Goal: Register for event/course

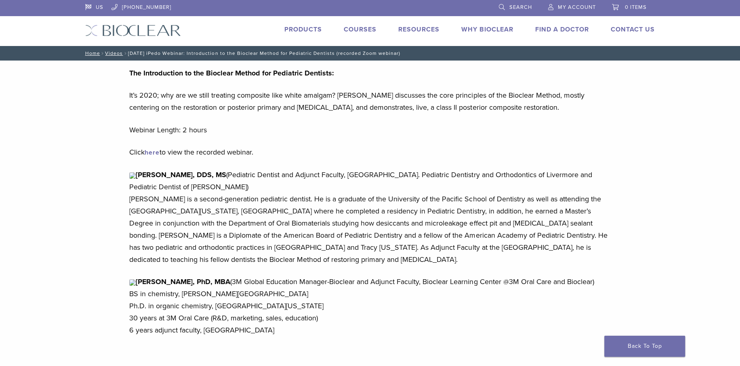
click at [374, 27] on link "Courses" at bounding box center [360, 29] width 33 height 8
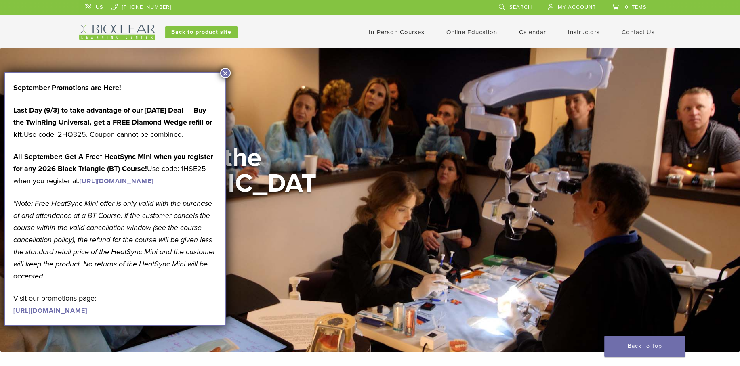
click at [223, 71] on button "×" at bounding box center [225, 73] width 11 height 11
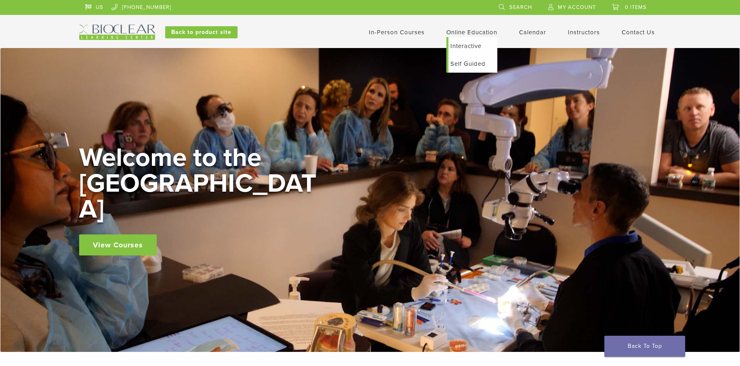
click at [471, 49] on link "Interactive" at bounding box center [472, 46] width 49 height 18
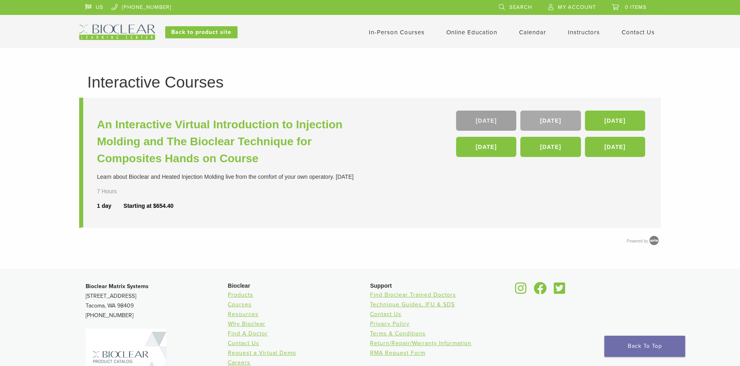
click at [498, 117] on link "19 Sep" at bounding box center [486, 121] width 60 height 20
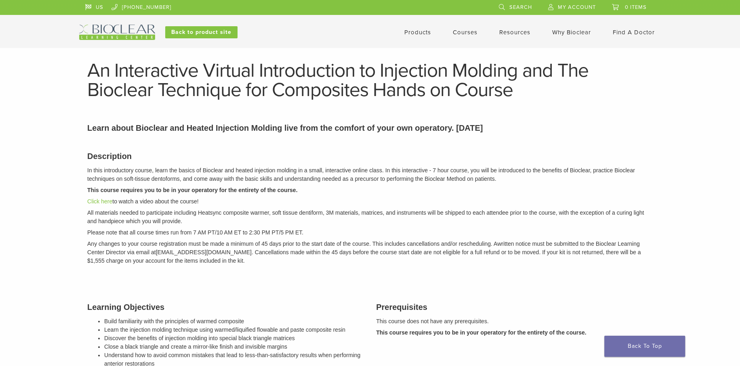
click at [465, 36] on li "Courses" at bounding box center [465, 32] width 25 height 10
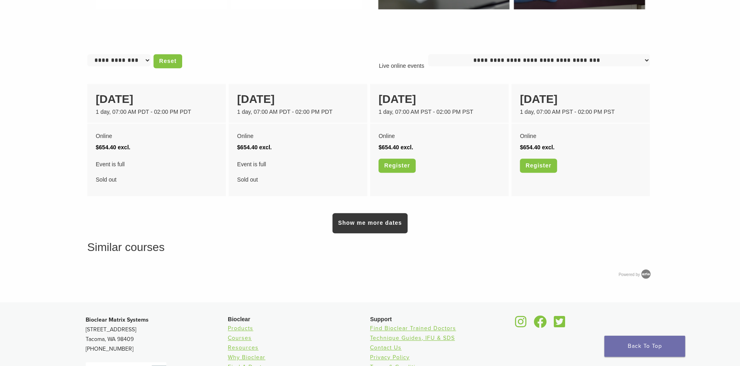
scroll to position [646, 0]
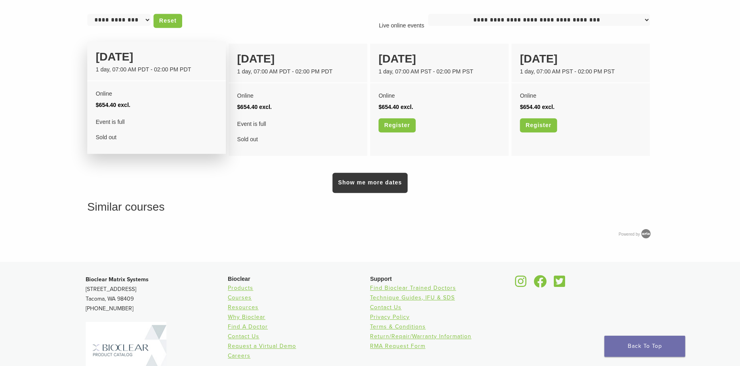
click at [130, 111] on li "$654.40 excl." at bounding box center [157, 104] width 122 height 11
click at [143, 77] on div "19 September 1 day, 07:00 AM PDT - 02:00 PM PDT" at bounding box center [156, 62] width 139 height 40
click at [141, 59] on div "19 September" at bounding box center [157, 56] width 122 height 17
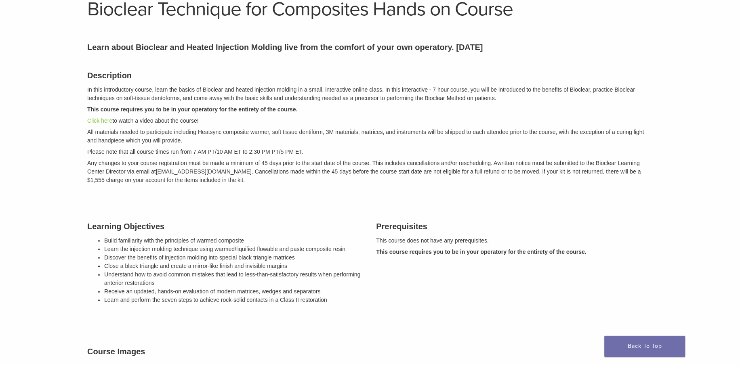
scroll to position [0, 0]
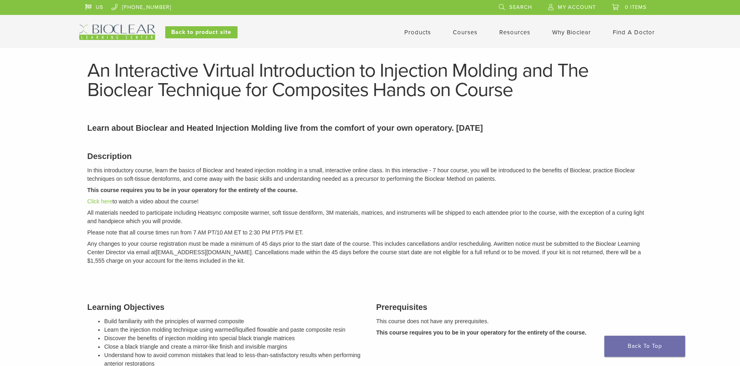
click at [417, 34] on link "Products" at bounding box center [417, 32] width 27 height 7
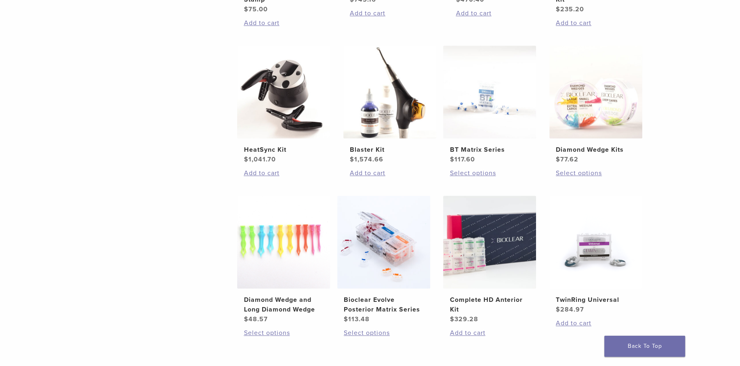
scroll to position [525, 0]
